Goal: Find specific page/section: Find specific page/section

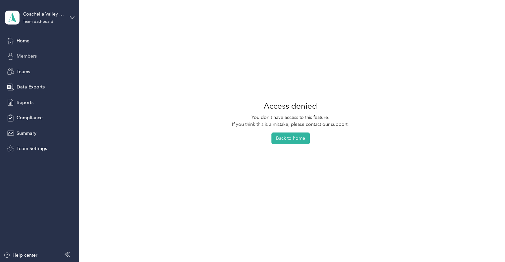
click at [29, 54] on span "Members" at bounding box center [27, 56] width 20 height 7
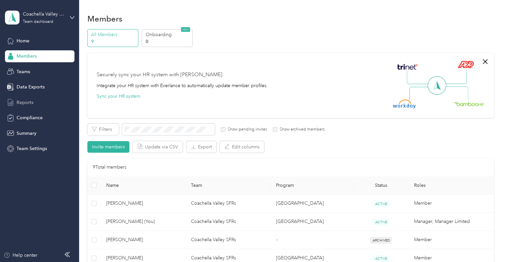
click at [25, 103] on span "Reports" at bounding box center [25, 102] width 17 height 7
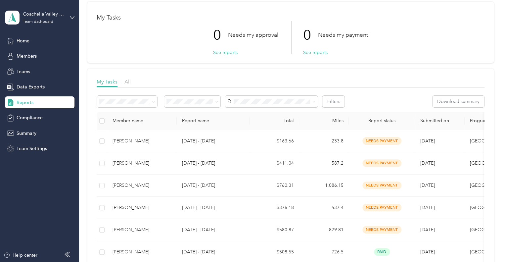
scroll to position [66, 0]
